Goal: Task Accomplishment & Management: Use online tool/utility

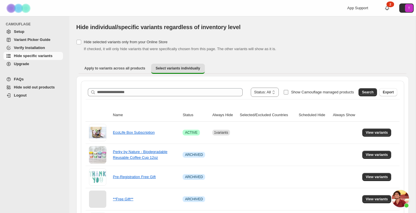
click at [287, 91] on label "Show Camouflage managed products" at bounding box center [318, 92] width 70 height 9
click at [364, 93] on span "Search" at bounding box center [368, 92] width 12 height 5
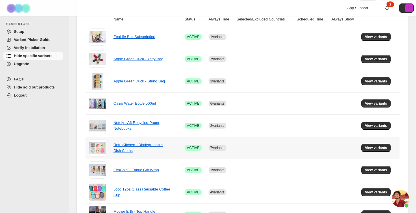
scroll to position [96, 0]
click at [381, 81] on span "View variants" at bounding box center [376, 81] width 22 height 5
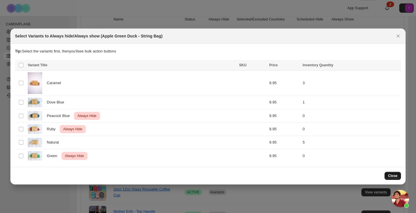
click at [393, 176] on span "Close" at bounding box center [393, 176] width 10 height 5
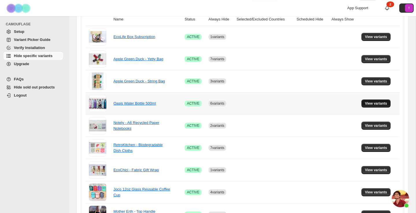
click at [371, 103] on span "View variants" at bounding box center [376, 103] width 22 height 5
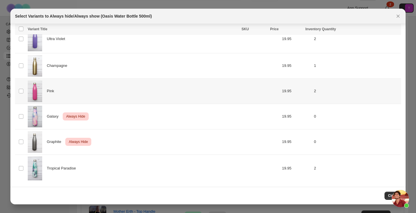
scroll to position [207, 0]
click at [386, 196] on button "Close" at bounding box center [392, 196] width 16 height 8
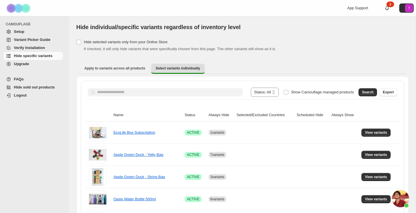
scroll to position [96, 0]
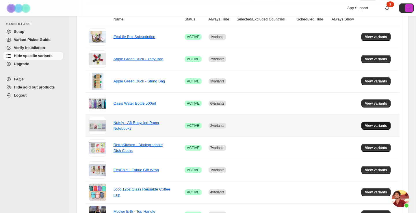
click at [366, 128] on span "View variants" at bounding box center [376, 126] width 22 height 5
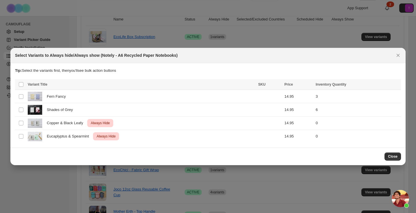
scroll to position [0, 0]
click at [392, 157] on span "Close" at bounding box center [393, 157] width 10 height 5
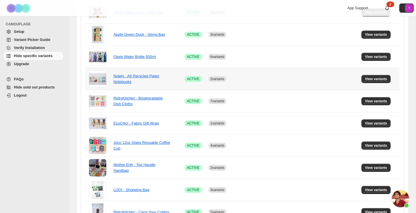
scroll to position [142, 0]
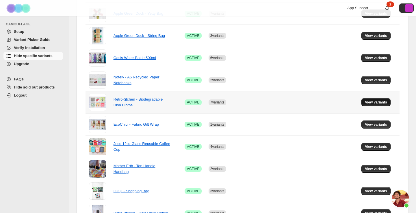
click at [371, 105] on span "View variants" at bounding box center [376, 102] width 22 height 5
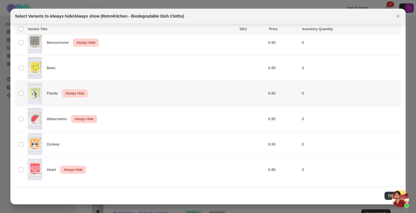
scroll to position [148, 0]
click at [386, 196] on button "Close" at bounding box center [392, 196] width 16 height 8
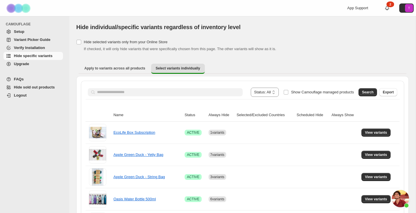
scroll to position [142, 0]
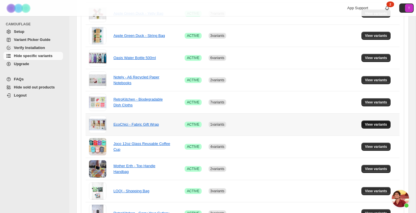
click at [377, 124] on span "View variants" at bounding box center [376, 124] width 22 height 5
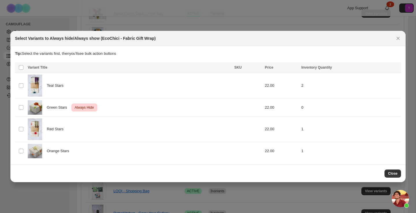
scroll to position [0, 0]
click at [394, 176] on span "Close" at bounding box center [393, 174] width 10 height 5
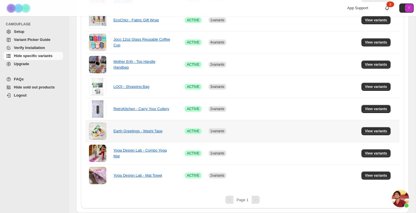
scroll to position [246, 0]
click at [371, 43] on span "View variants" at bounding box center [376, 42] width 22 height 5
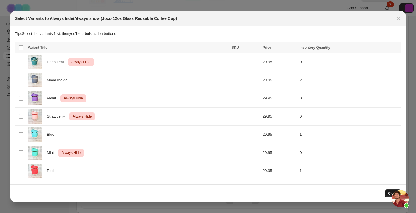
click at [387, 191] on button "Close" at bounding box center [392, 194] width 16 height 8
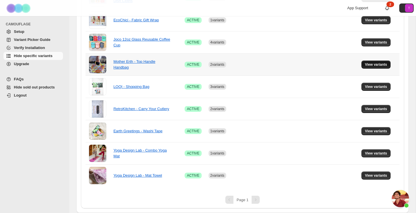
click at [367, 66] on span "View variants" at bounding box center [376, 64] width 22 height 5
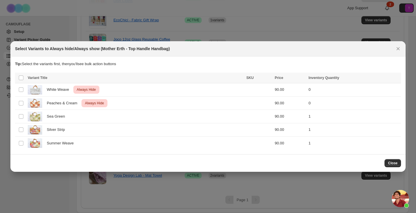
scroll to position [0, 0]
click at [390, 164] on span "Close" at bounding box center [393, 163] width 10 height 5
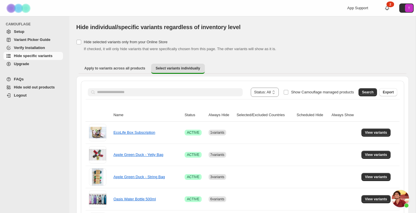
scroll to position [246, 0]
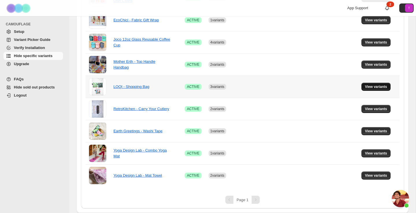
click at [367, 85] on button "View variants" at bounding box center [375, 87] width 29 height 8
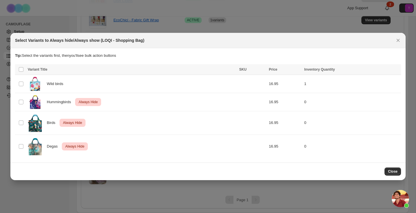
scroll to position [0, 0]
click at [390, 170] on span "Close" at bounding box center [393, 172] width 10 height 5
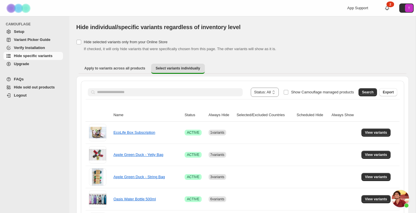
scroll to position [246, 0]
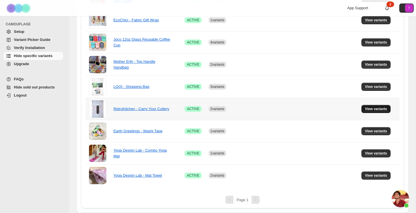
click at [366, 110] on span "View variants" at bounding box center [376, 109] width 22 height 5
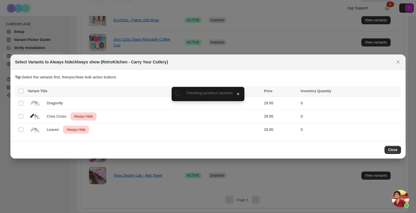
scroll to position [0, 0]
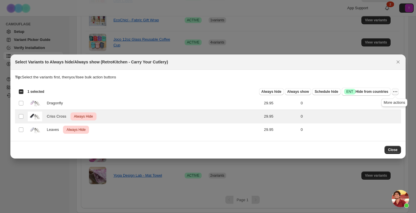
click at [395, 92] on icon "More actions" at bounding box center [395, 92] width 6 height 6
click at [378, 102] on span "Undo always hide" at bounding box center [368, 103] width 30 height 4
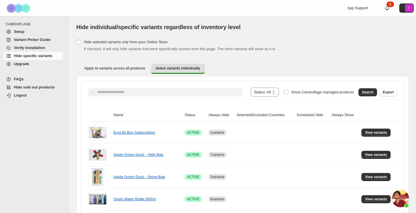
scroll to position [246, 0]
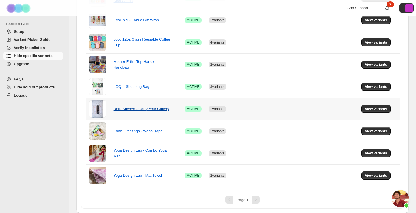
click at [145, 108] on link "RetroKitchen - Carry Your Cutlery" at bounding box center [141, 109] width 56 height 4
click at [375, 105] on td "View variants" at bounding box center [380, 109] width 40 height 22
click at [375, 107] on span "View variants" at bounding box center [376, 109] width 22 height 5
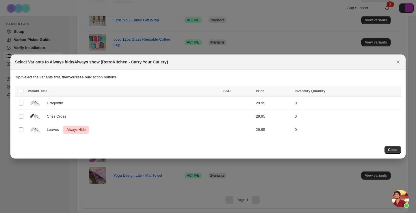
scroll to position [0, 0]
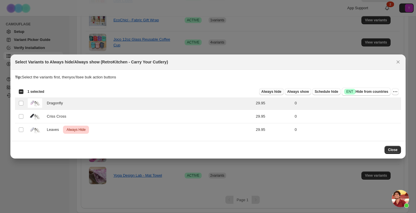
click at [275, 91] on span "Always hide" at bounding box center [271, 92] width 20 height 5
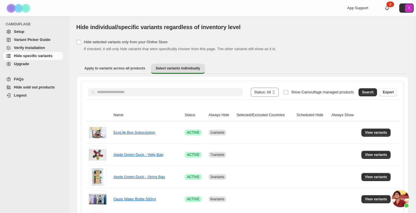
scroll to position [246, 0]
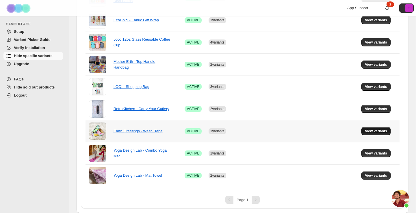
click at [376, 131] on span "View variants" at bounding box center [376, 131] width 22 height 5
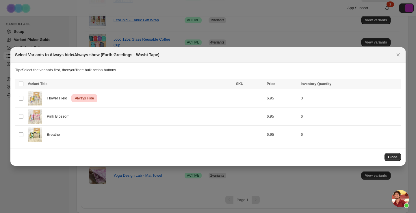
scroll to position [0, 0]
click at [392, 159] on span "Close" at bounding box center [393, 157] width 10 height 5
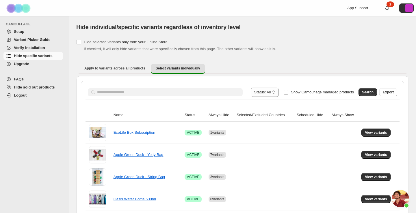
scroll to position [246, 0]
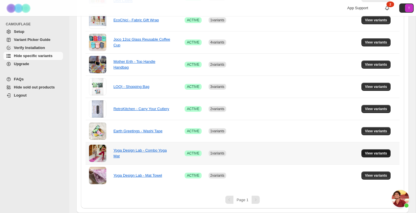
click at [381, 154] on span "View variants" at bounding box center [376, 153] width 22 height 5
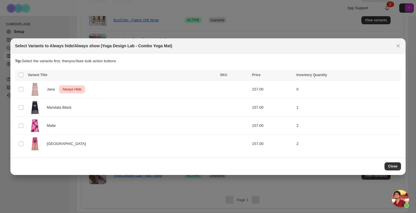
scroll to position [0, 0]
click at [396, 168] on span "Close" at bounding box center [393, 166] width 10 height 5
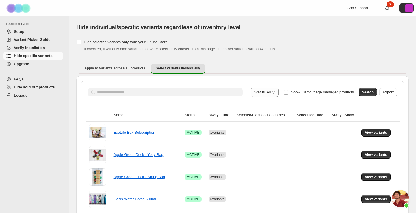
scroll to position [246, 0]
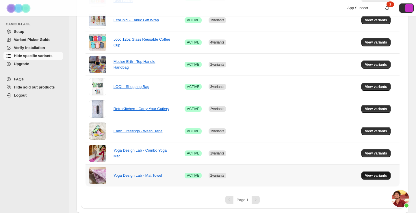
click at [369, 175] on span "View variants" at bounding box center [376, 176] width 22 height 5
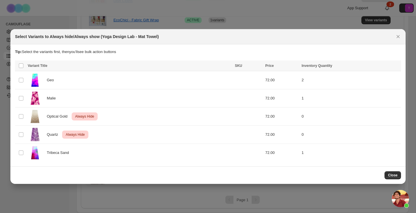
scroll to position [0, 0]
